Goal: Task Accomplishment & Management: Manage account settings

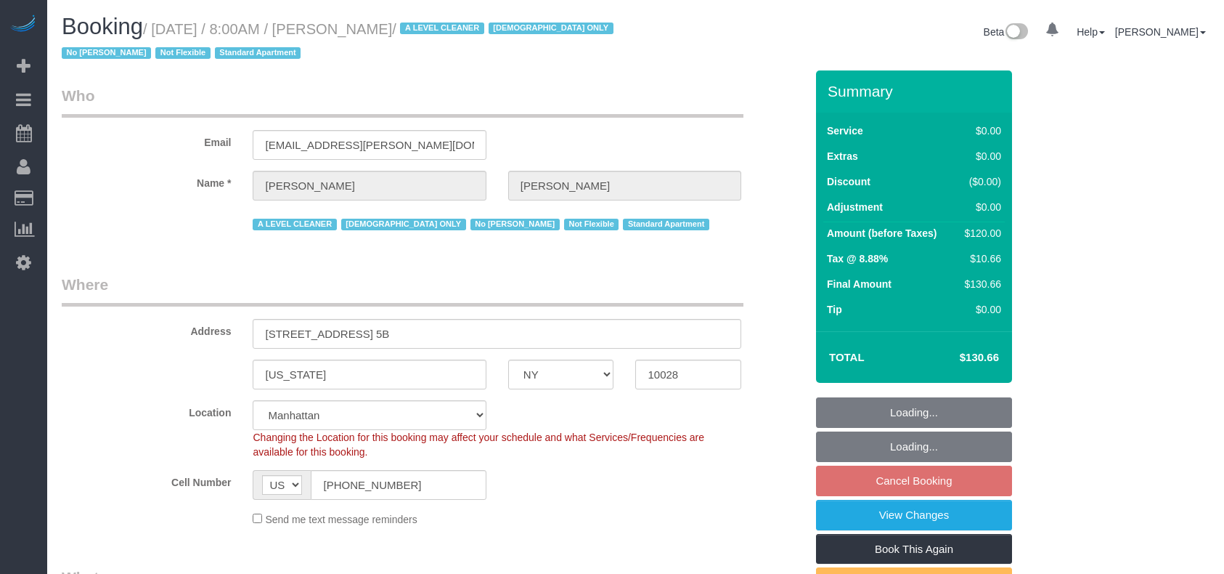
select select "NY"
select select "number:89"
select select "number:90"
select select "number:15"
select select "number:5"
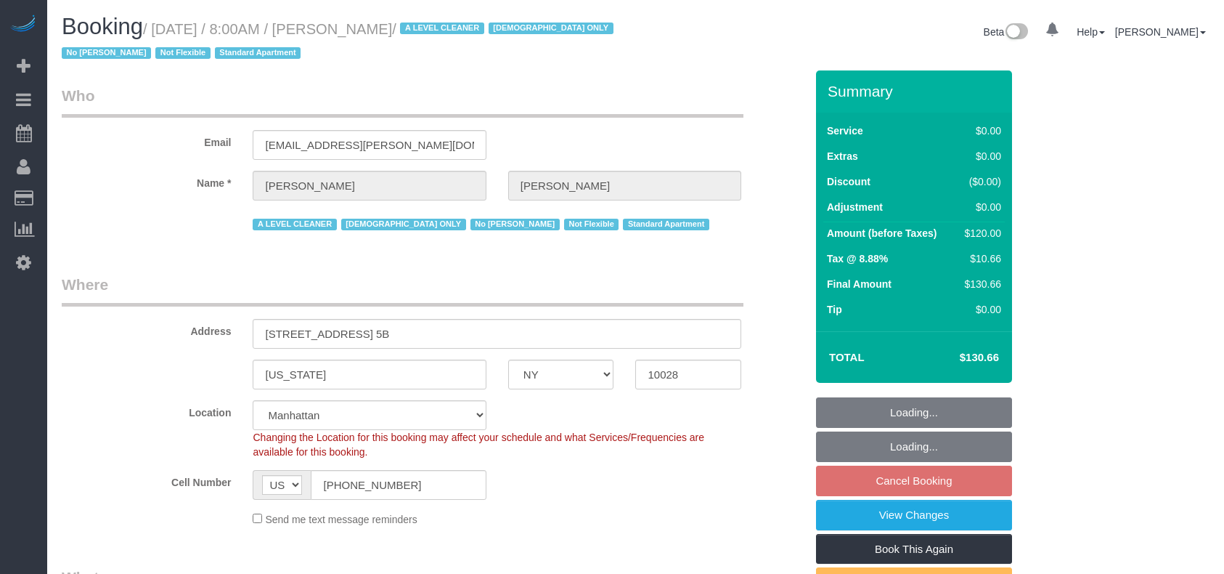
select select "string:stripe-pm_1MsbSa4VGloSiKo72Sxkt3hB"
select select "object:1386"
select select "spot1"
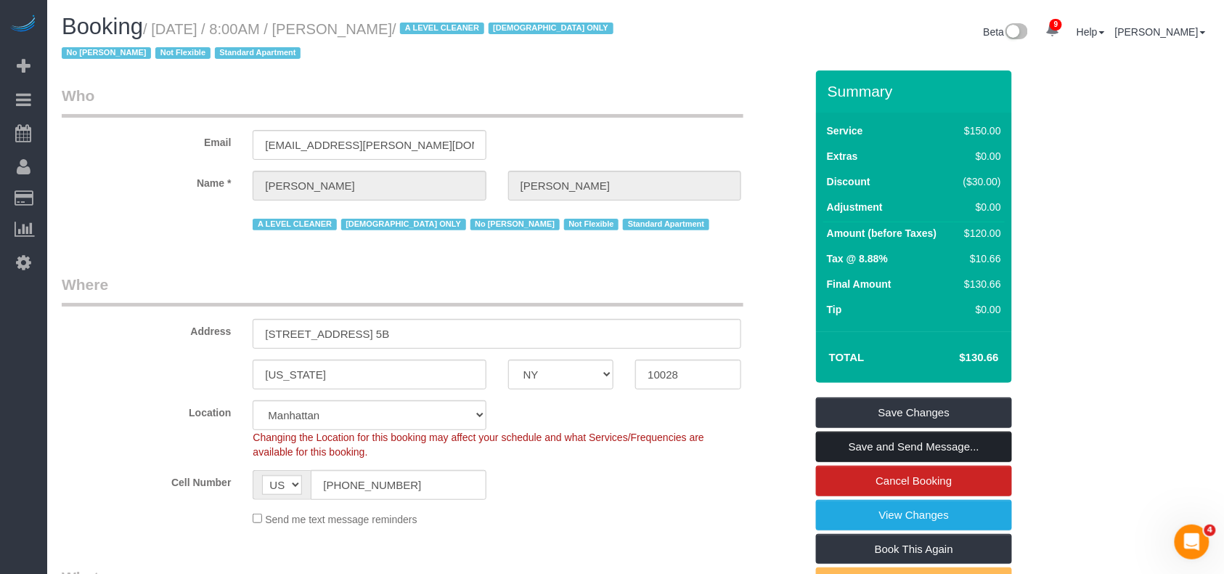
drag, startPoint x: 922, startPoint y: 449, endPoint x: 47, endPoint y: 446, distance: 875.0
click at [922, 449] on link "Save and Send Message..." at bounding box center [914, 446] width 196 height 30
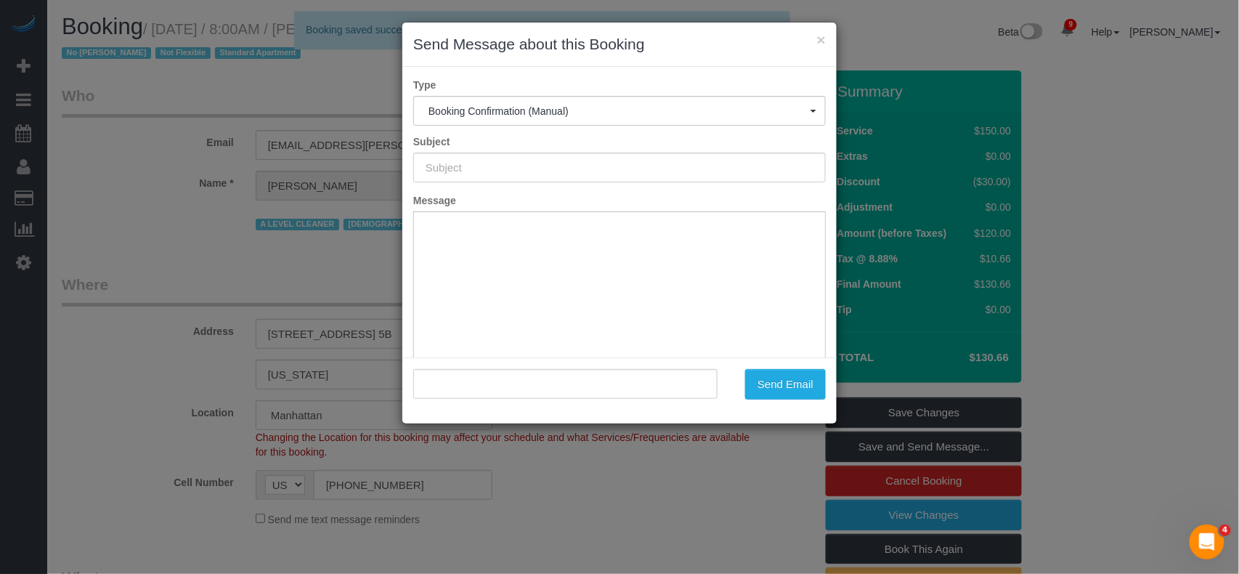
type input "Cleaning Confirmed for [DATE] 8:00am"
type input ""[PERSON_NAME]" <[PERSON_NAME][EMAIL_ADDRESS][PERSON_NAME][DOMAIN_NAME]>"
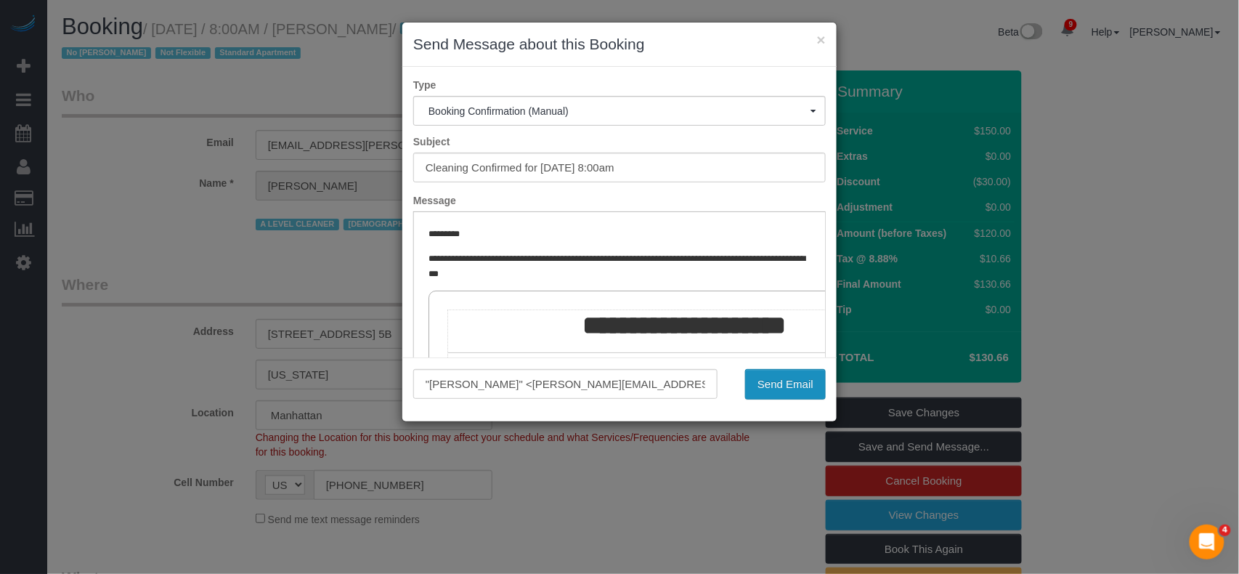
click at [803, 381] on button "Send Email" at bounding box center [785, 384] width 81 height 30
